Goal: Task Accomplishment & Management: Manage account settings

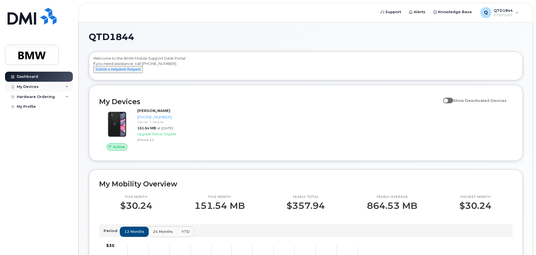
click at [53, 87] on div "My Devices" at bounding box center [39, 87] width 68 height 10
click at [57, 89] on div "My Devices" at bounding box center [39, 87] width 68 height 10
click at [56, 89] on div "My Devices" at bounding box center [39, 87] width 68 height 10
click at [57, 87] on div "My Devices" at bounding box center [39, 87] width 68 height 10
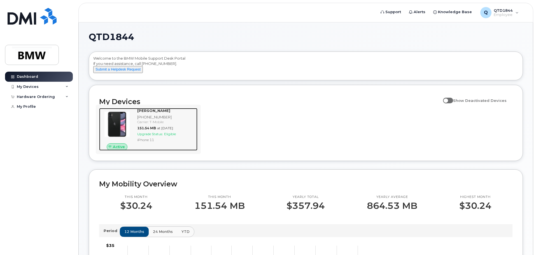
click at [157, 124] on div "Carrier: T-Mobile" at bounding box center [166, 122] width 58 height 5
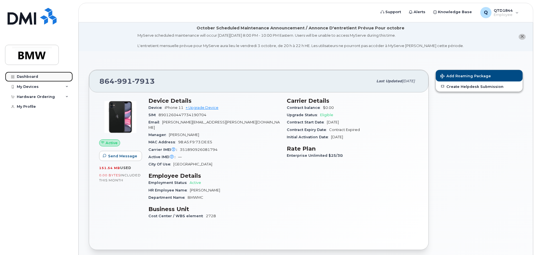
click at [38, 74] on link "Dashboard" at bounding box center [39, 77] width 68 height 10
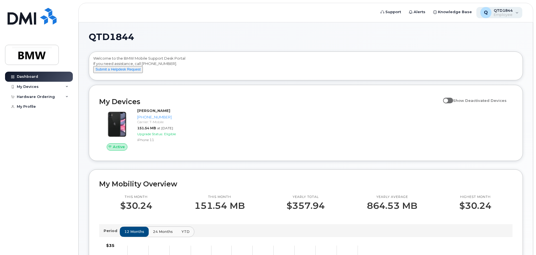
click at [502, 14] on span "Employee" at bounding box center [503, 15] width 19 height 4
click at [453, 103] on span at bounding box center [448, 101] width 10 height 6
click at [447, 100] on input "Show Deactivated Devices" at bounding box center [445, 97] width 4 height 4
click at [453, 103] on span at bounding box center [448, 101] width 10 height 6
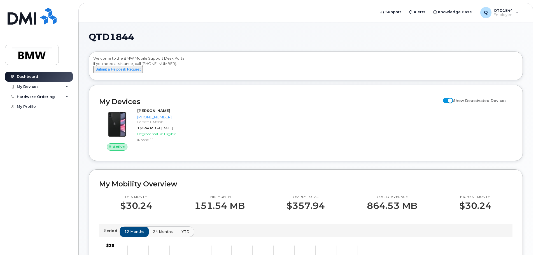
click at [447, 100] on input "Show Deactivated Devices" at bounding box center [445, 97] width 4 height 4
checkbox input "false"
click at [39, 85] on div "My Devices" at bounding box center [39, 87] width 68 height 10
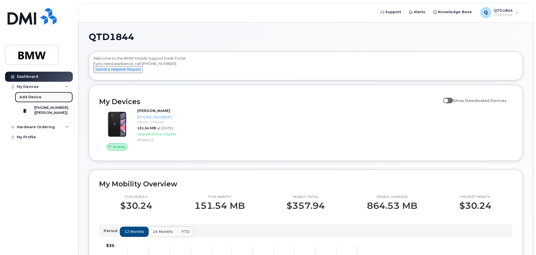
click at [42, 97] on link "Add Device" at bounding box center [44, 97] width 58 height 11
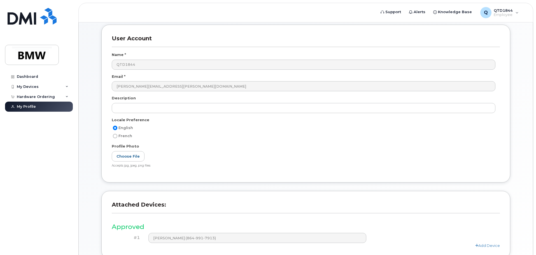
scroll to position [56, 0]
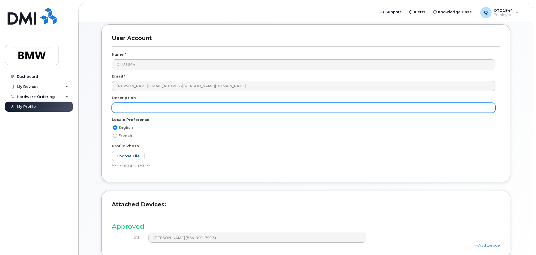
click at [204, 108] on input "text" at bounding box center [304, 108] width 384 height 10
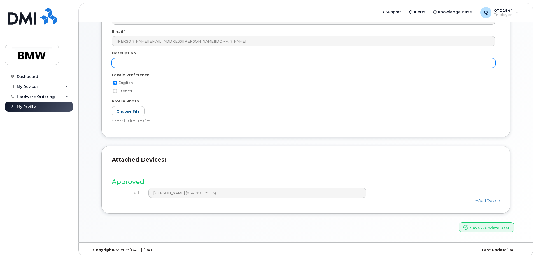
scroll to position [106, 0]
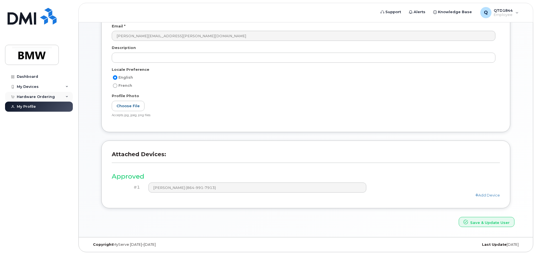
click at [40, 92] on div "Hardware Ordering" at bounding box center [39, 97] width 68 height 10
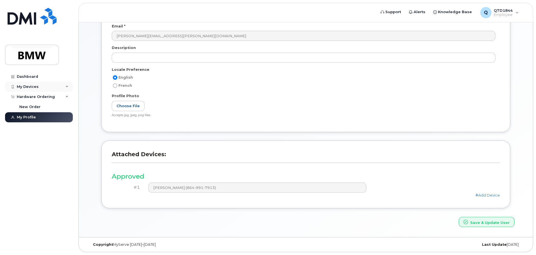
click at [42, 89] on div "My Devices" at bounding box center [39, 87] width 68 height 10
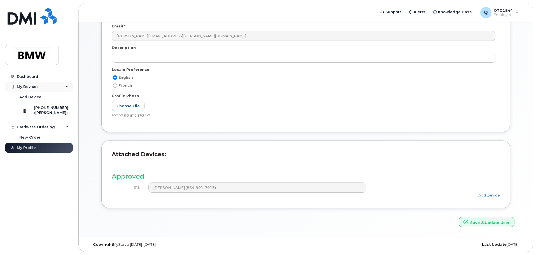
click at [42, 89] on div "My Devices" at bounding box center [39, 87] width 68 height 10
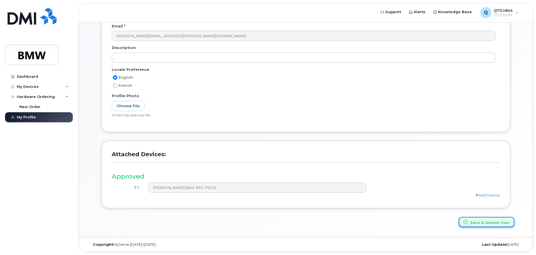
click at [475, 221] on button "Save & Update User" at bounding box center [487, 222] width 56 height 10
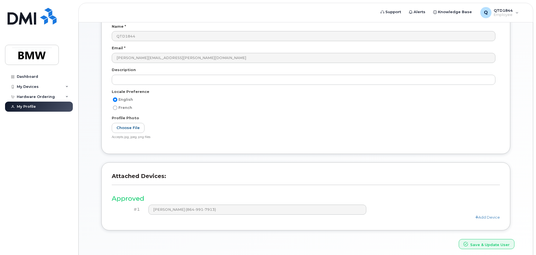
scroll to position [130, 0]
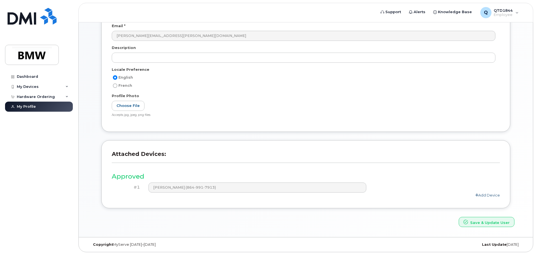
click at [477, 196] on icon at bounding box center [476, 195] width 3 height 4
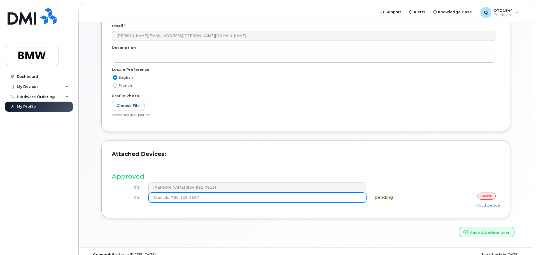
click at [255, 197] on input at bounding box center [257, 198] width 218 height 10
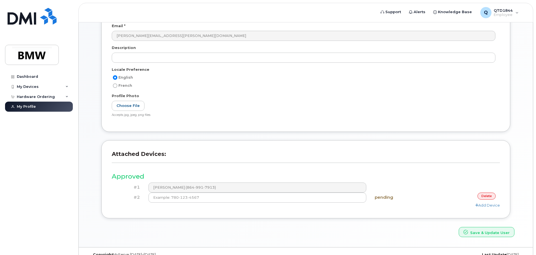
click at [486, 194] on link "delete" at bounding box center [486, 196] width 18 height 7
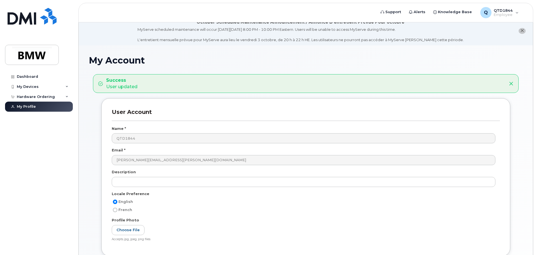
scroll to position [0, 0]
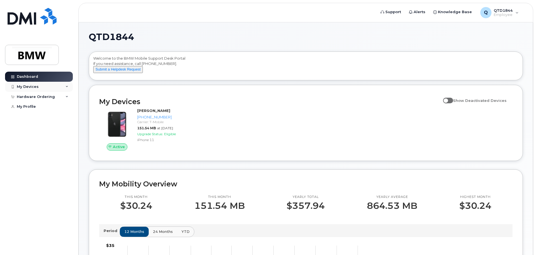
click at [29, 88] on div "My Devices" at bounding box center [28, 87] width 22 height 4
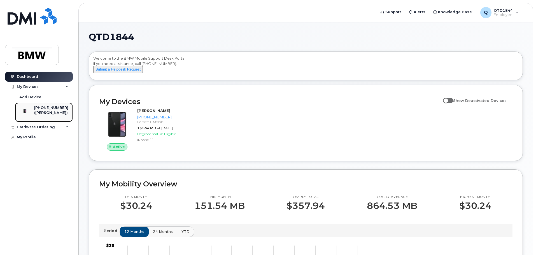
click at [40, 110] on div "[PHONE_NUMBER]" at bounding box center [51, 107] width 34 height 5
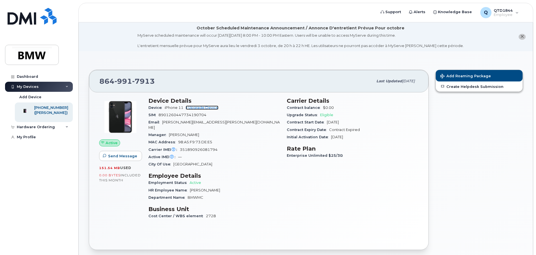
click at [209, 109] on link "+ Upgrade Device" at bounding box center [202, 108] width 33 height 4
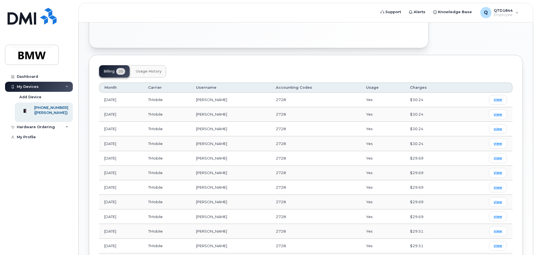
scroll to position [90, 0]
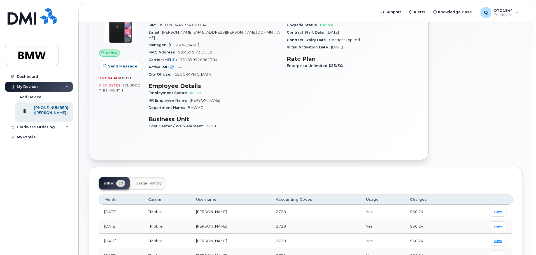
click at [140, 181] on span "Usage History" at bounding box center [149, 183] width 26 height 4
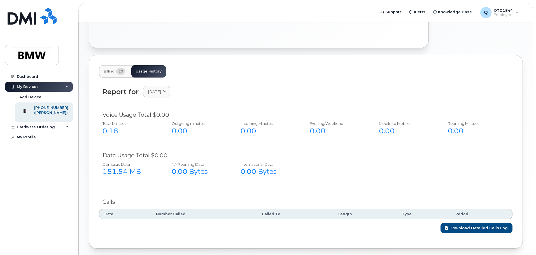
scroll to position [174, 0]
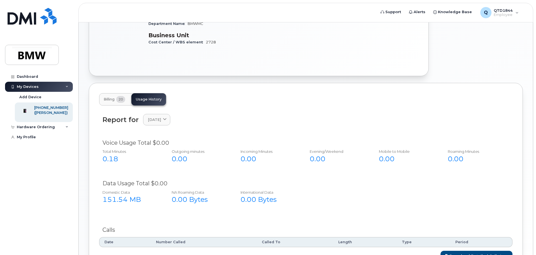
click at [121, 93] on button "Billing 20" at bounding box center [114, 99] width 31 height 12
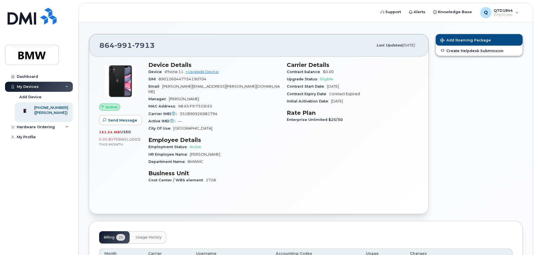
scroll to position [0, 0]
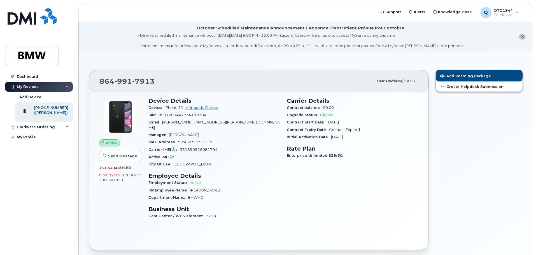
click at [523, 37] on icon "close notification" at bounding box center [522, 37] width 4 height 4
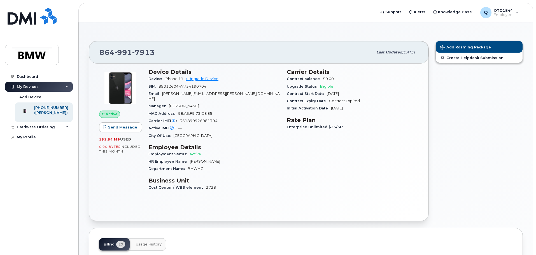
click at [45, 87] on div "My Devices" at bounding box center [39, 87] width 68 height 10
click at [48, 95] on div "Hardware Ordering" at bounding box center [36, 97] width 38 height 4
click at [49, 95] on div "Hardware Ordering" at bounding box center [36, 97] width 38 height 4
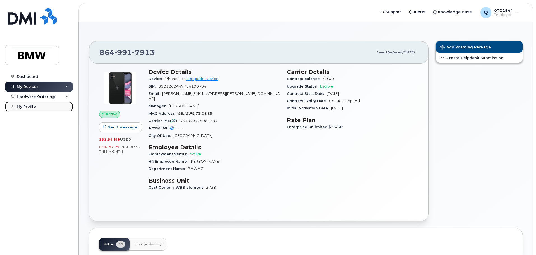
click at [48, 102] on link "My Profile" at bounding box center [39, 107] width 68 height 10
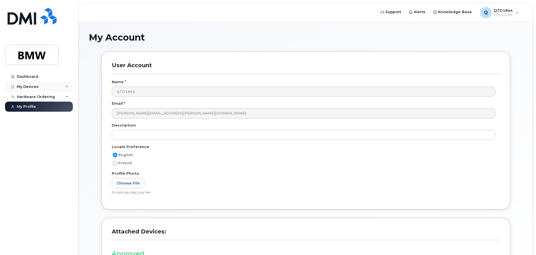
click at [47, 88] on div "My Devices" at bounding box center [39, 87] width 68 height 10
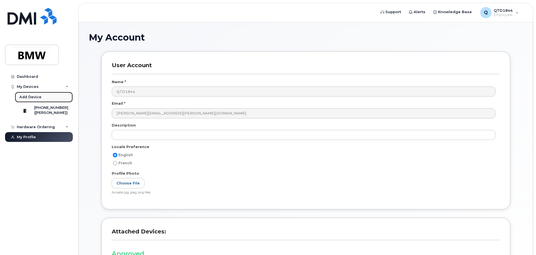
click at [36, 96] on div "Add Device" at bounding box center [30, 97] width 22 height 5
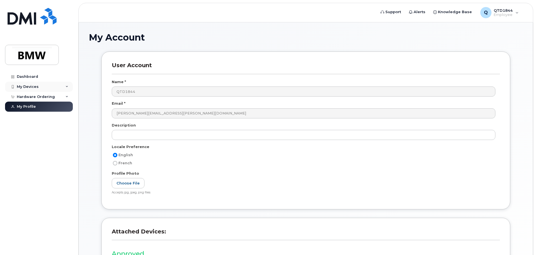
click at [34, 87] on div "My Devices" at bounding box center [28, 87] width 22 height 4
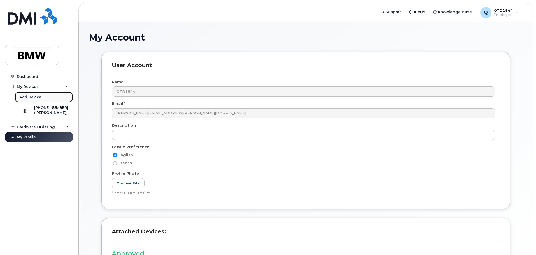
click at [34, 92] on link "Add Device" at bounding box center [44, 97] width 58 height 11
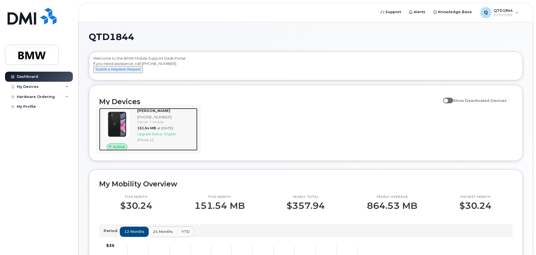
click at [141, 113] on strong "[PERSON_NAME]" at bounding box center [153, 110] width 33 height 4
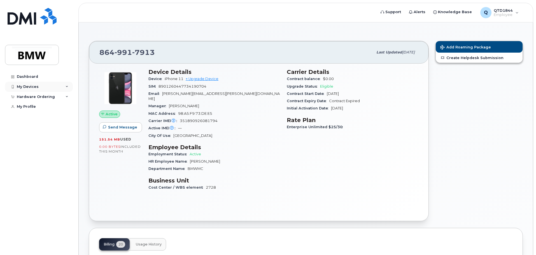
click at [29, 88] on div "My Devices" at bounding box center [28, 87] width 22 height 4
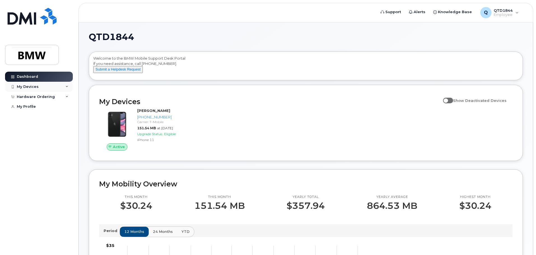
click at [52, 88] on div "My Devices" at bounding box center [39, 87] width 68 height 10
click at [494, 9] on div "Q QTD1844 Employee English Français Sign out" at bounding box center [499, 12] width 47 height 12
click at [494, 10] on span "QTD1844" at bounding box center [503, 10] width 19 height 4
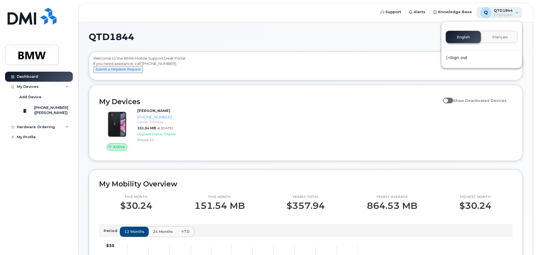
click at [494, 11] on span "QTD1844" at bounding box center [503, 10] width 19 height 4
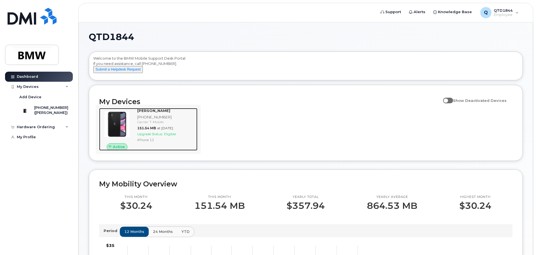
click at [165, 120] on div "[PHONE_NUMBER]" at bounding box center [166, 117] width 58 height 5
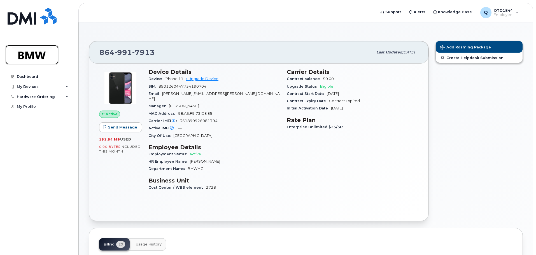
click at [32, 48] on img at bounding box center [31, 55] width 43 height 16
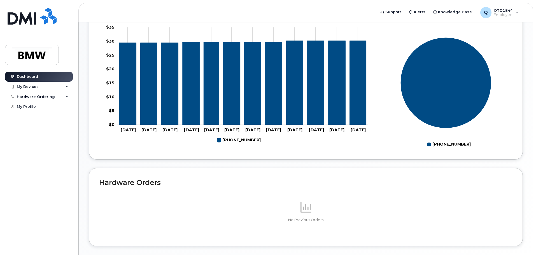
scroll to position [167, 0]
